Goal: Task Accomplishment & Management: Use online tool/utility

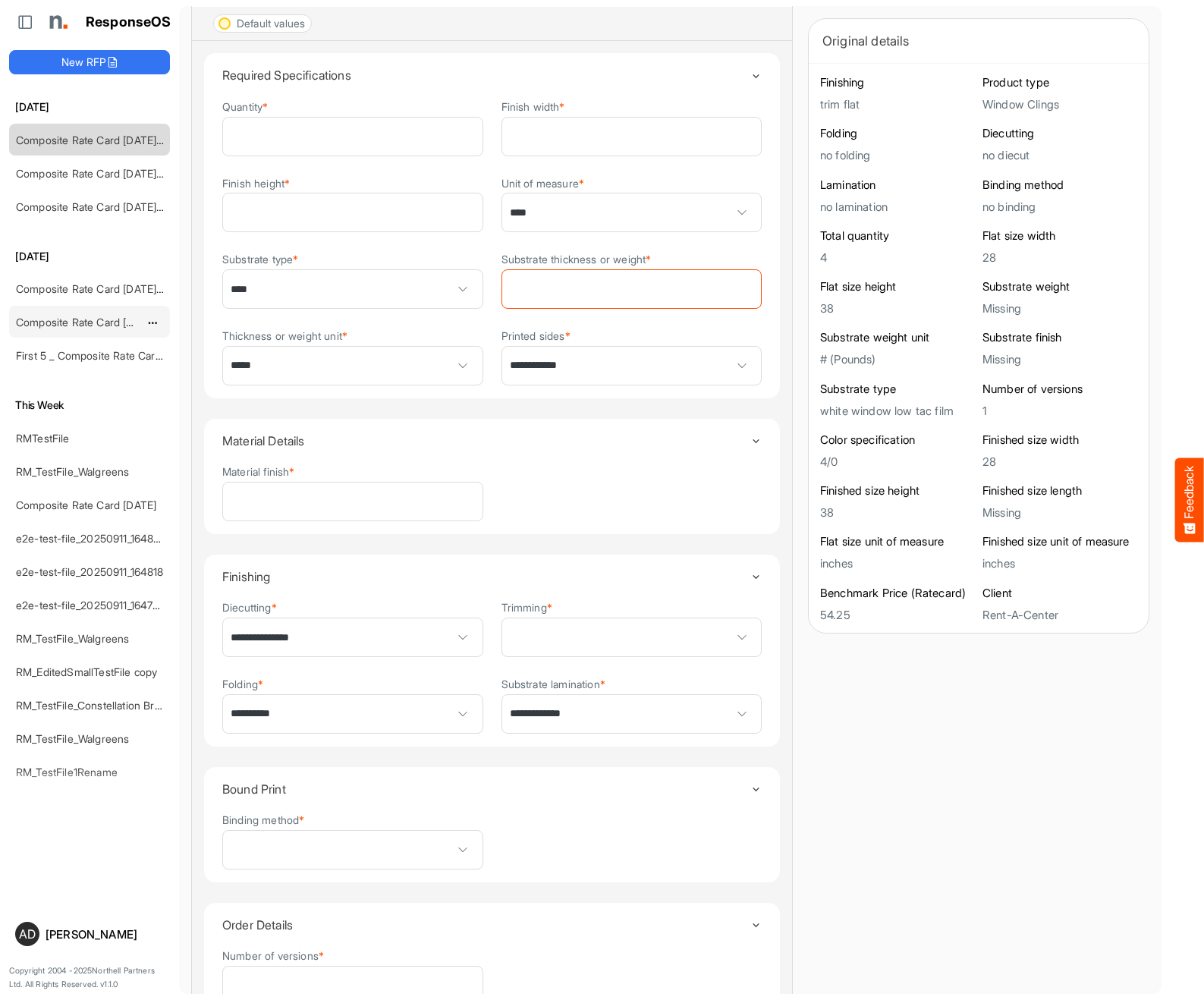
scroll to position [110, 0]
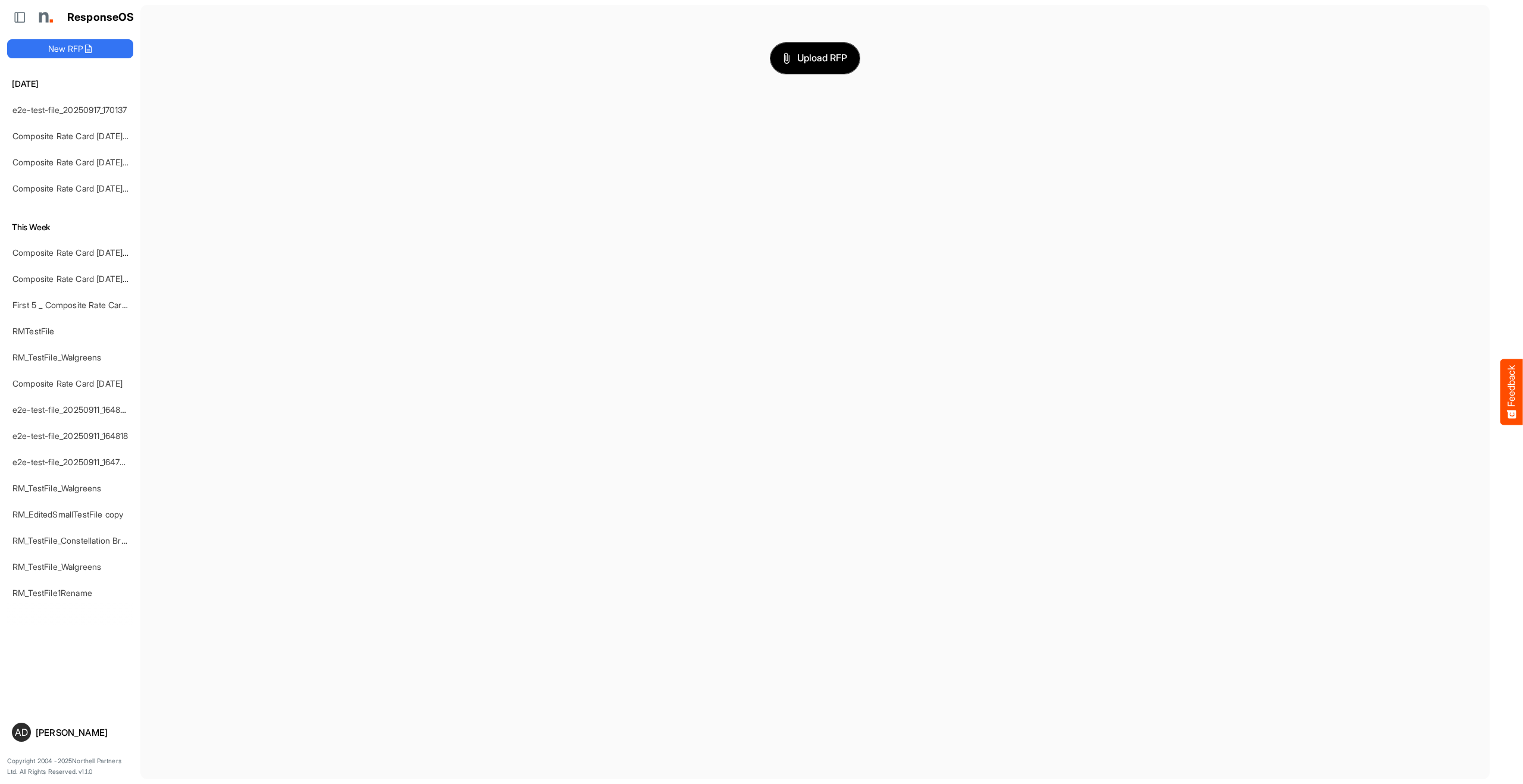
click at [800, 44] on button "Upload RFP" at bounding box center [815, 58] width 90 height 31
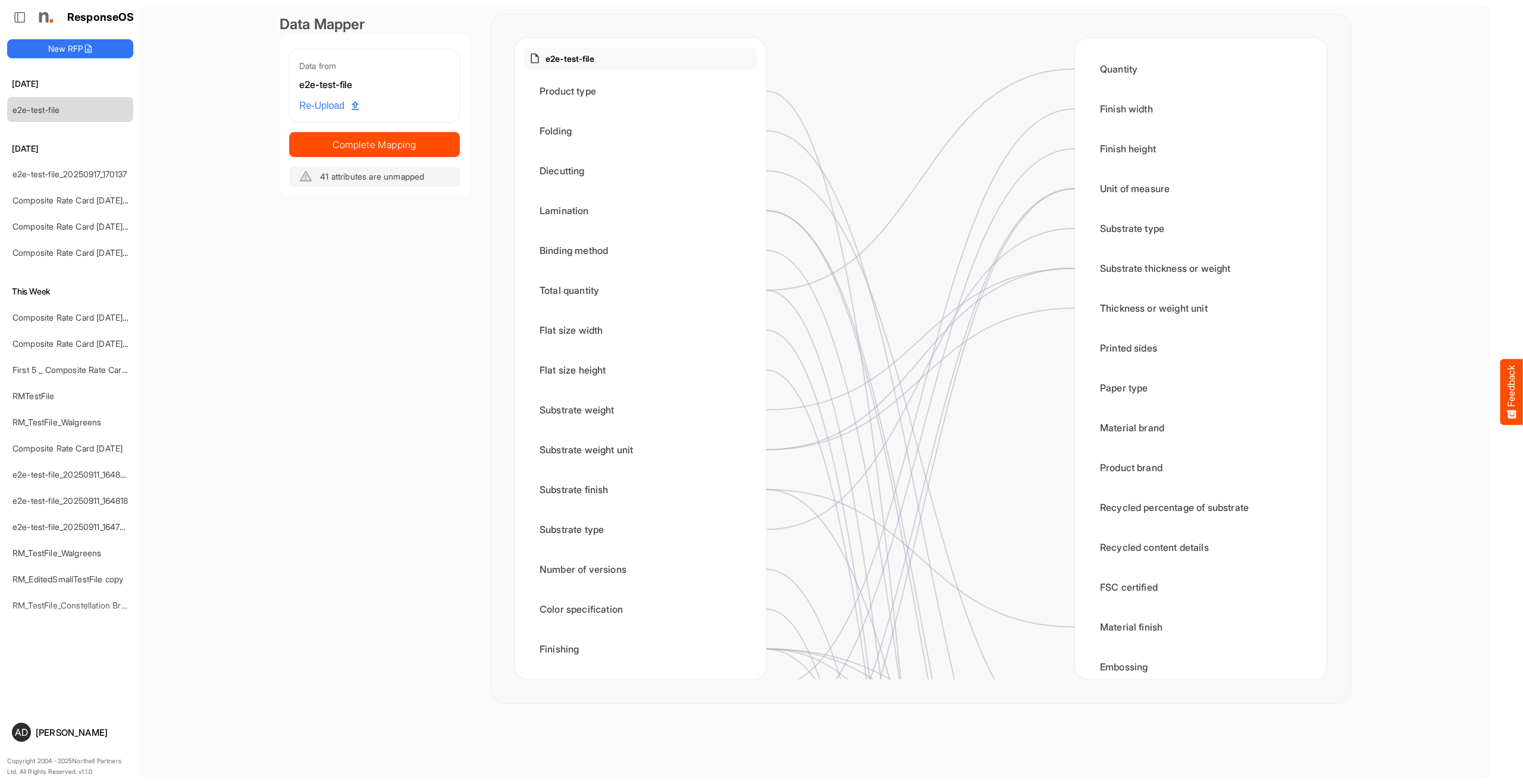
click at [391, 400] on div "Data Mapper Data from e2e-test-file Re-Upload Complete Mapping 41 attributes ar…" at bounding box center [375, 359] width 190 height 689
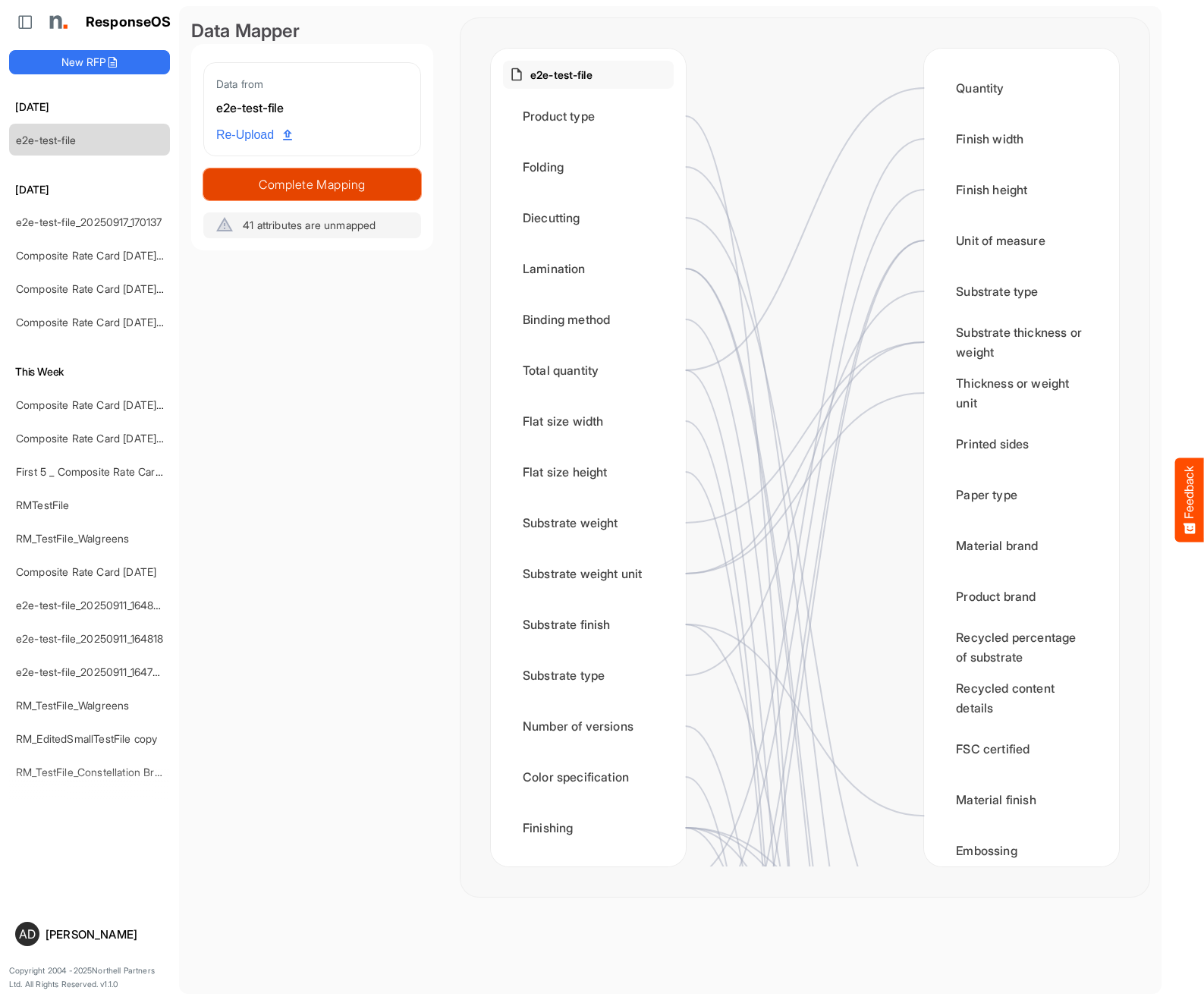
click at [230, 178] on span "Complete Mapping" at bounding box center [312, 184] width 216 height 21
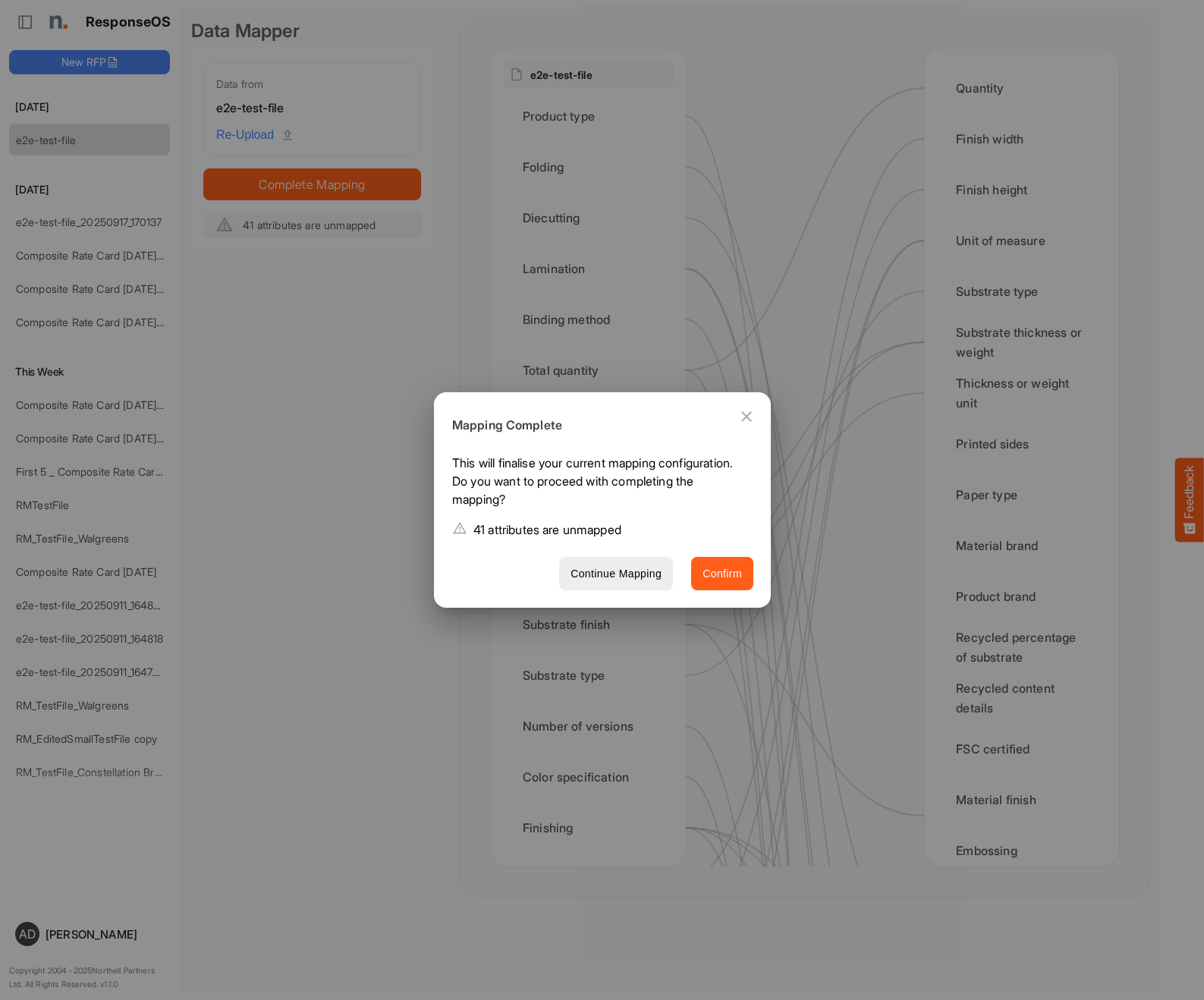
click at [707, 571] on span "Confirm" at bounding box center [721, 574] width 39 height 19
